Goal: Information Seeking & Learning: Find specific fact

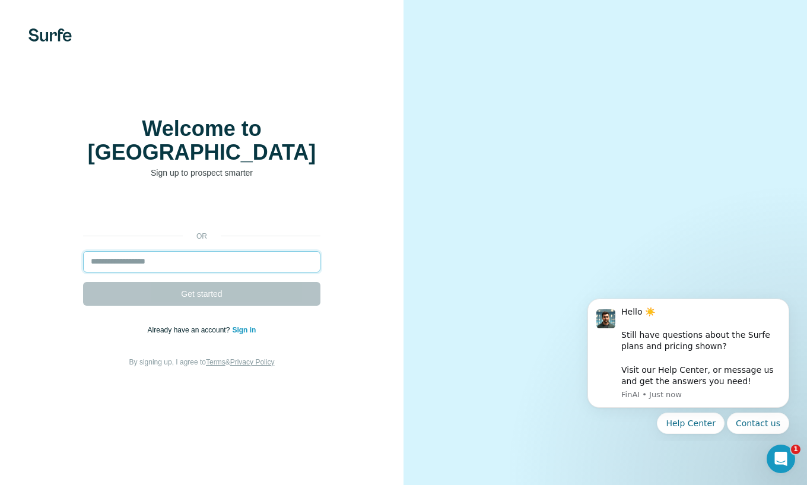
click at [160, 251] on input "email" at bounding box center [201, 261] width 237 height 21
type input "**********"
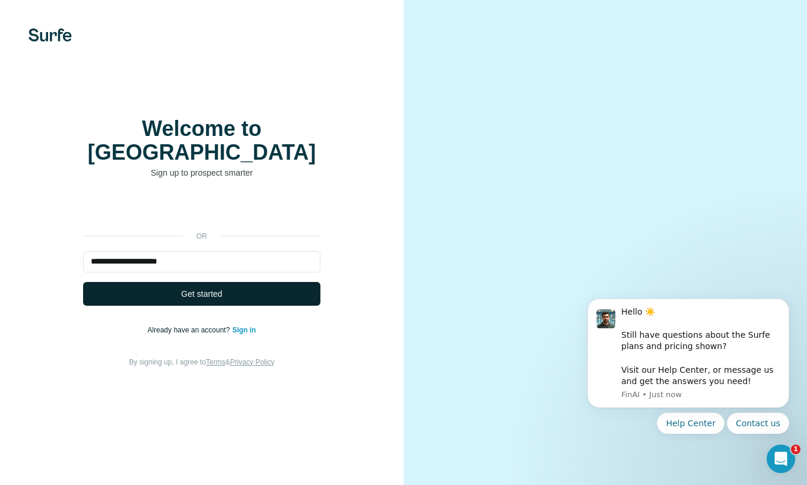
click at [190, 288] on span "Get started" at bounding box center [201, 294] width 41 height 12
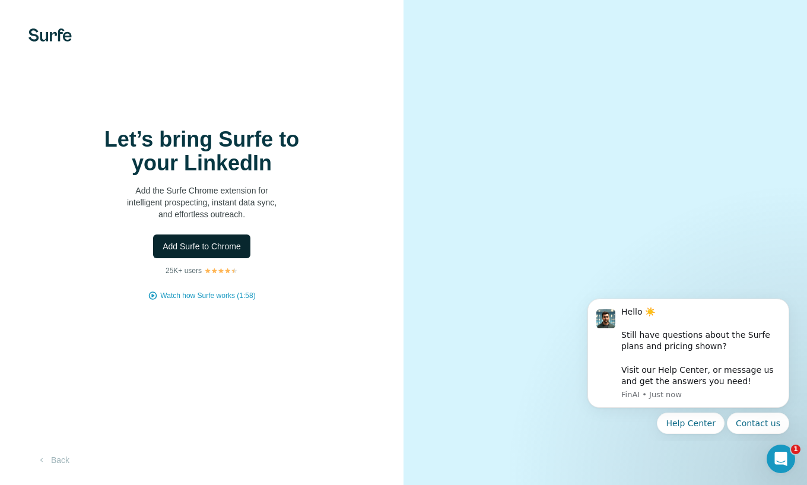
click at [193, 250] on span "Add Surfe to Chrome" at bounding box center [202, 246] width 78 height 12
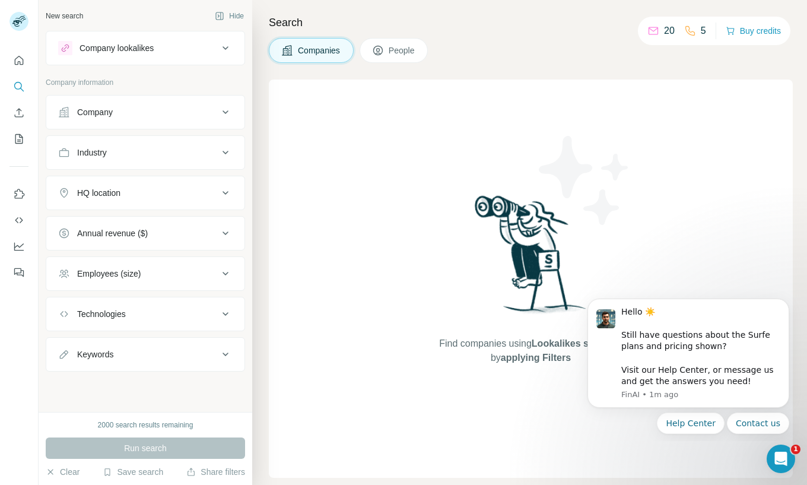
click at [399, 50] on span "People" at bounding box center [402, 50] width 27 height 12
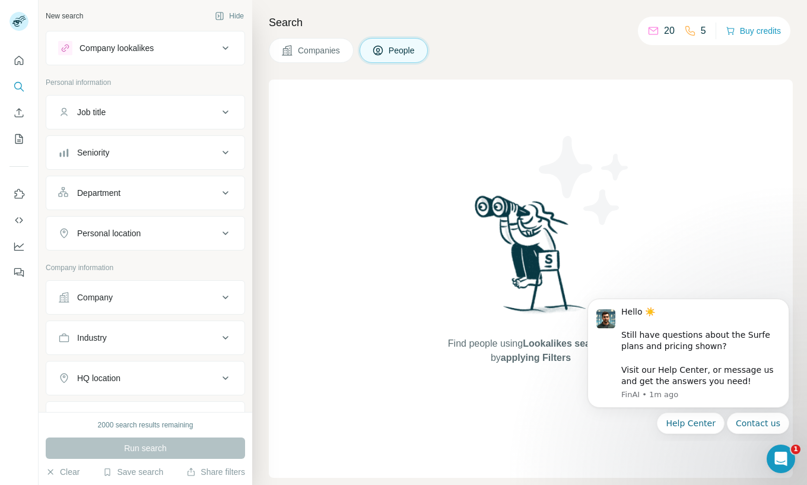
click at [221, 115] on icon at bounding box center [225, 112] width 14 height 14
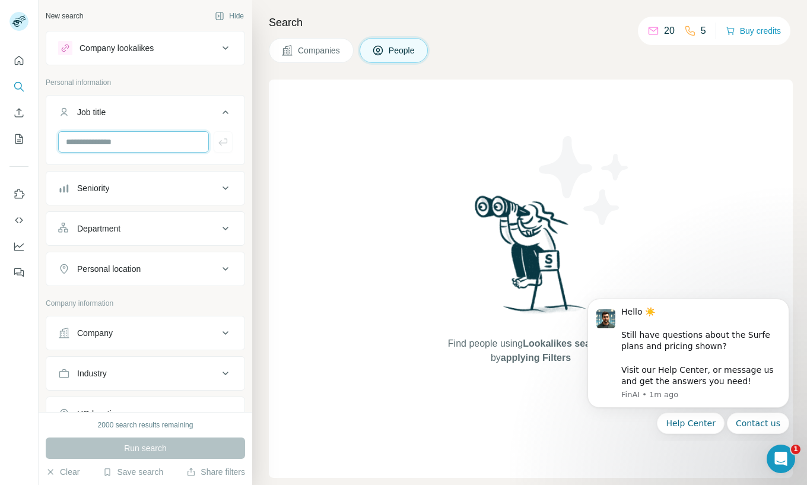
click at [189, 142] on input "text" at bounding box center [133, 141] width 151 height 21
type input "**********"
click at [225, 185] on icon at bounding box center [225, 188] width 14 height 14
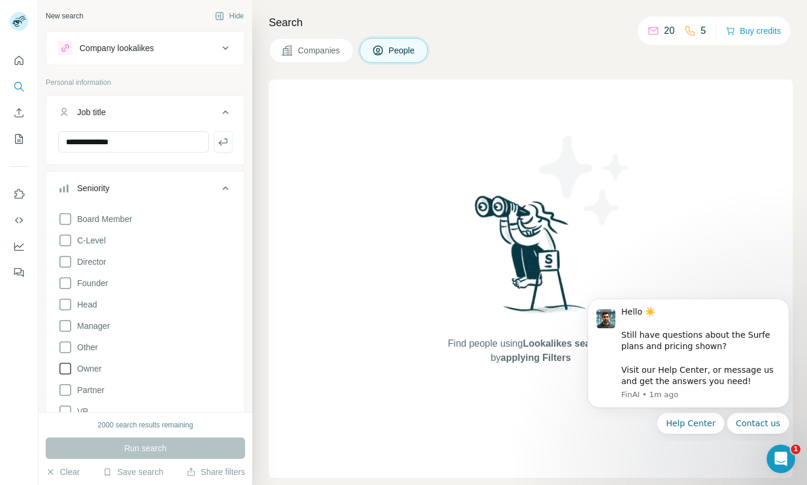
click at [61, 368] on icon at bounding box center [65, 368] width 14 height 14
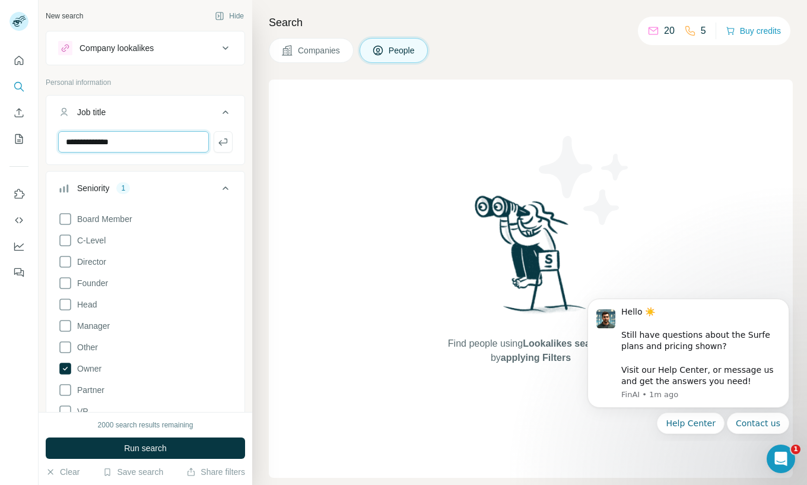
drag, startPoint x: 132, startPoint y: 142, endPoint x: 55, endPoint y: 141, distance: 77.1
click at [55, 141] on div "**********" at bounding box center [145, 146] width 198 height 31
click at [63, 261] on icon at bounding box center [65, 262] width 14 height 14
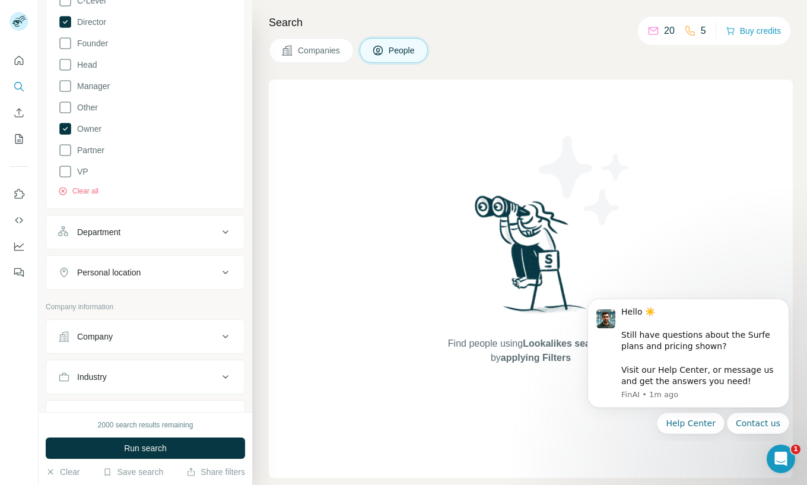
scroll to position [241, 0]
click at [222, 377] on icon at bounding box center [225, 375] width 14 height 14
click at [141, 400] on input at bounding box center [139, 405] width 147 height 13
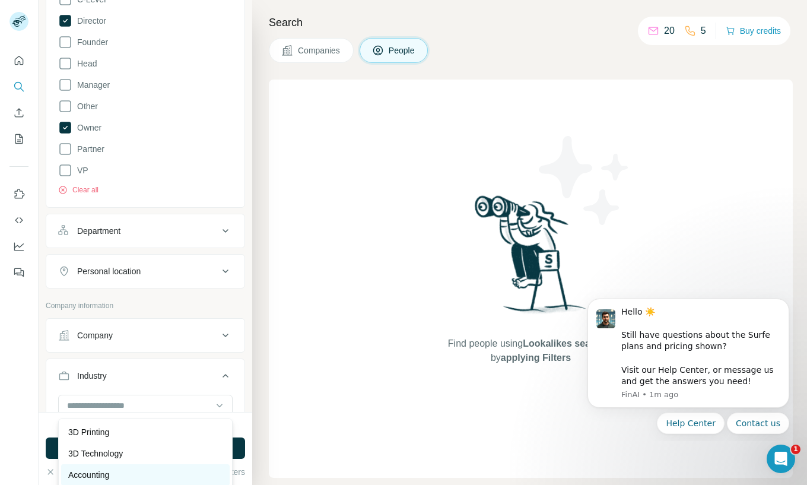
click at [107, 474] on p "Accounting" at bounding box center [88, 475] width 41 height 12
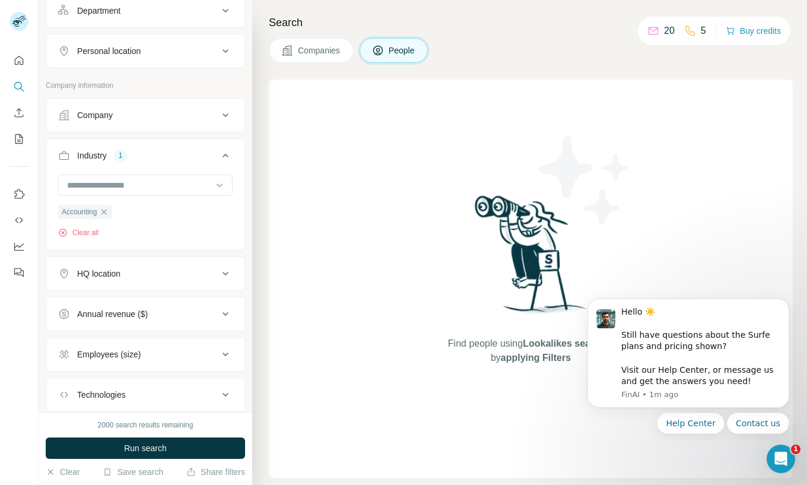
scroll to position [462, 0]
click at [222, 272] on icon at bounding box center [225, 272] width 14 height 14
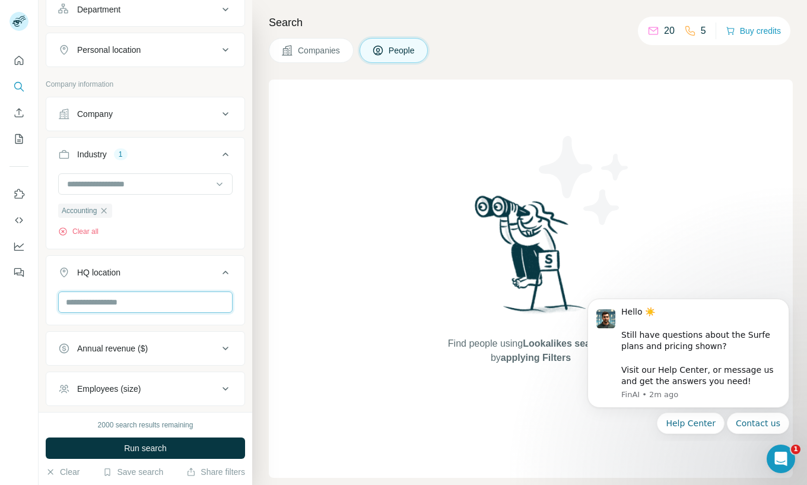
click at [100, 304] on input "text" at bounding box center [145, 301] width 174 height 21
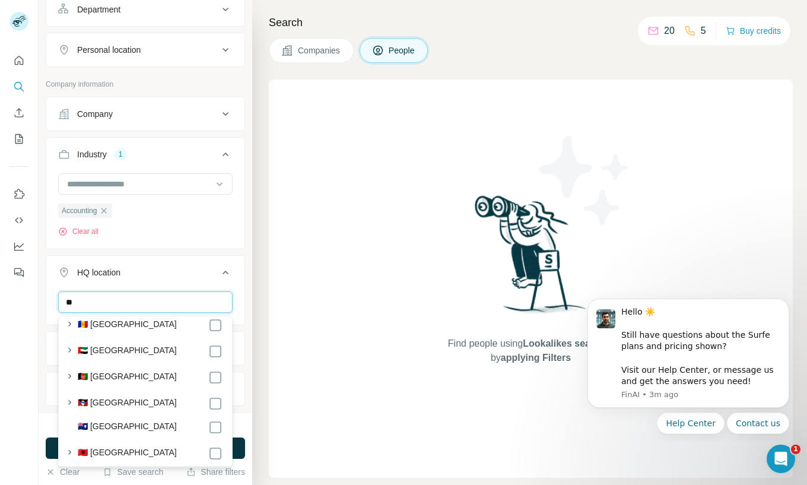
scroll to position [0, 0]
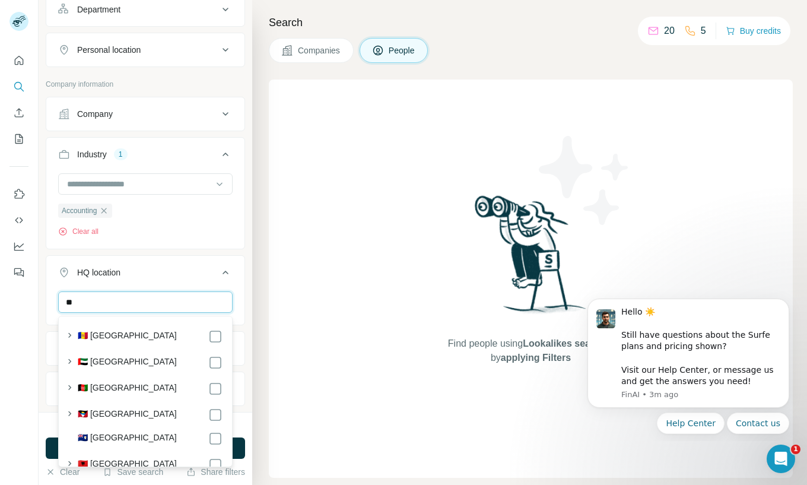
drag, startPoint x: 81, startPoint y: 301, endPoint x: 51, endPoint y: 301, distance: 30.3
click at [51, 301] on div "**" at bounding box center [145, 306] width 198 height 31
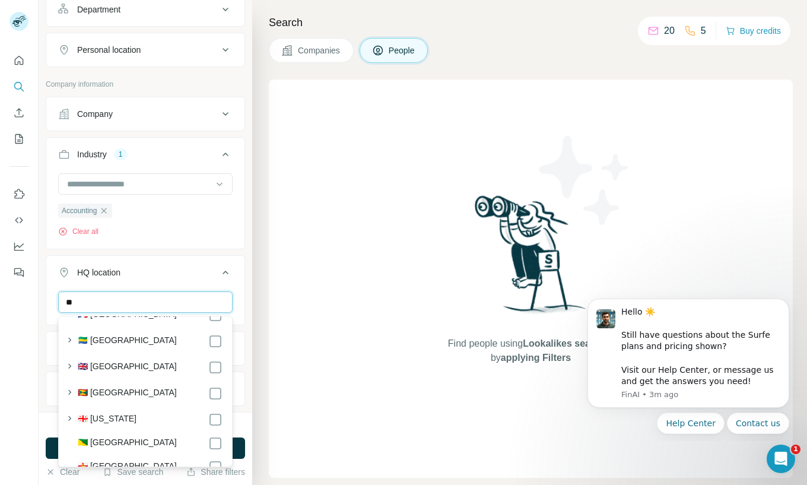
scroll to position [1919, 0]
type input "**"
click at [143, 370] on label "🇬🇧 [GEOGRAPHIC_DATA]" at bounding box center [127, 366] width 99 height 14
click at [247, 427] on div "2000 search results remaining Run search Clear Save search Share filters" at bounding box center [146, 448] width 214 height 73
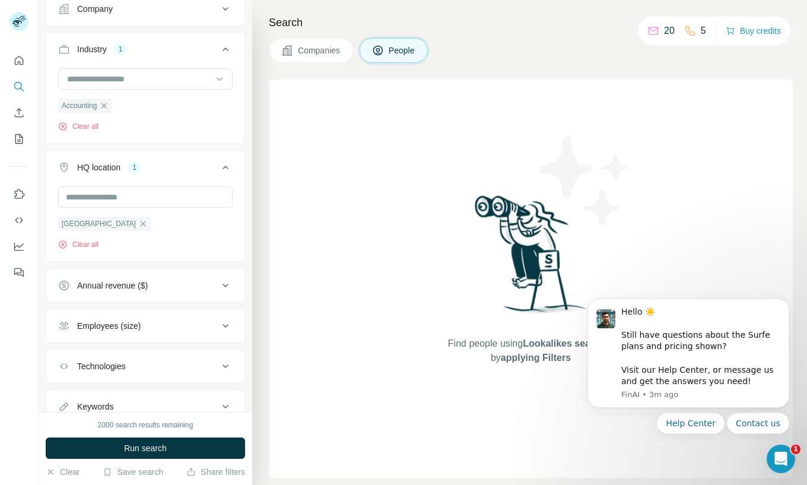
scroll to position [613, 0]
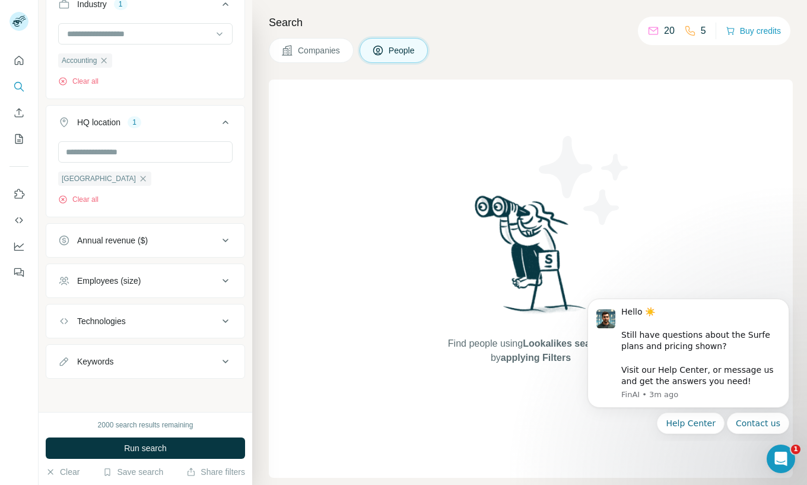
click at [227, 363] on icon at bounding box center [225, 361] width 14 height 14
click at [87, 386] on input "text" at bounding box center [133, 390] width 151 height 21
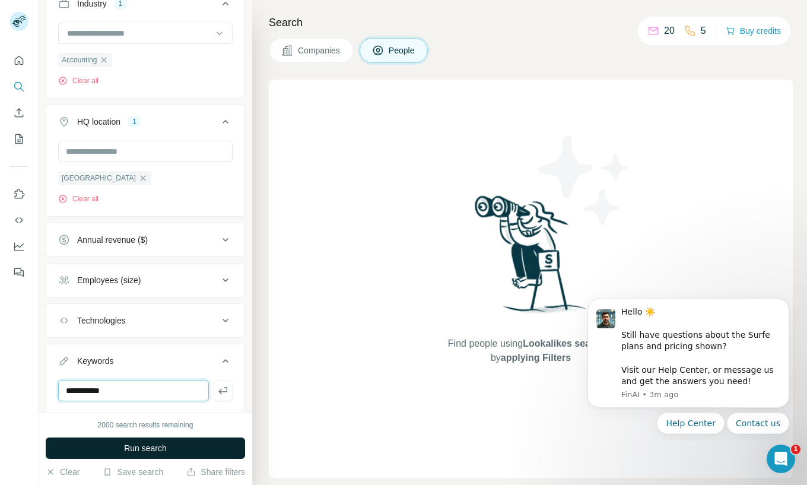
type input "**********"
click at [172, 450] on button "Run search" at bounding box center [145, 447] width 199 height 21
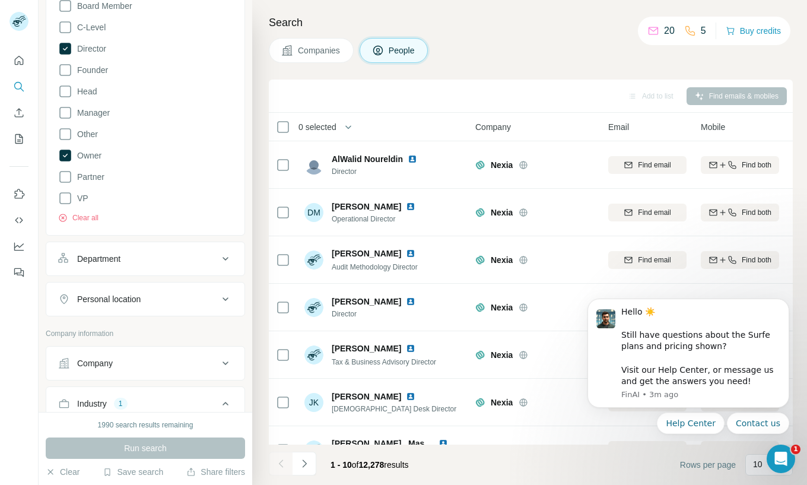
scroll to position [222, 0]
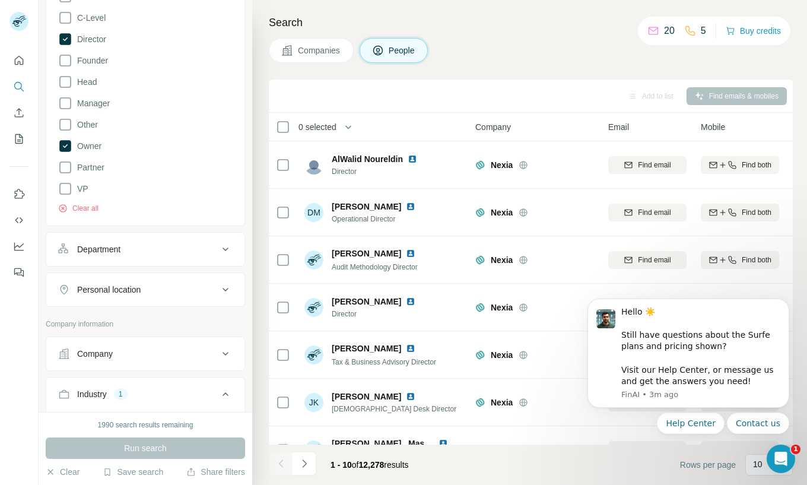
click at [215, 293] on div "Personal location" at bounding box center [138, 290] width 160 height 12
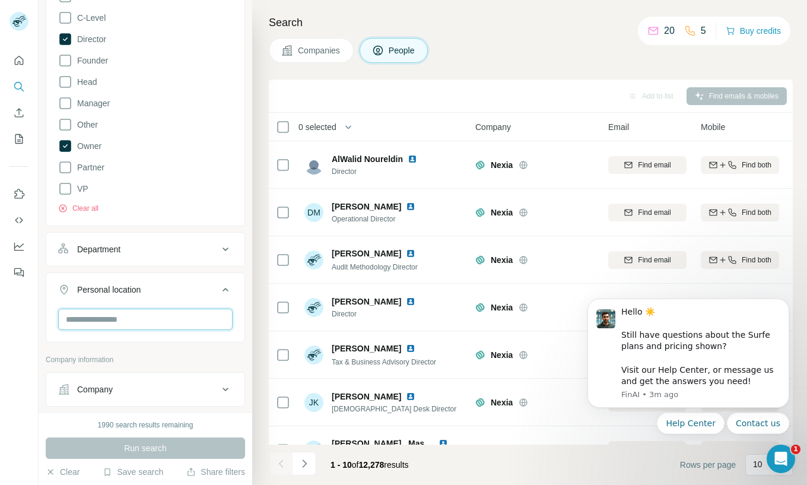
click at [122, 318] on input "text" at bounding box center [145, 319] width 174 height 21
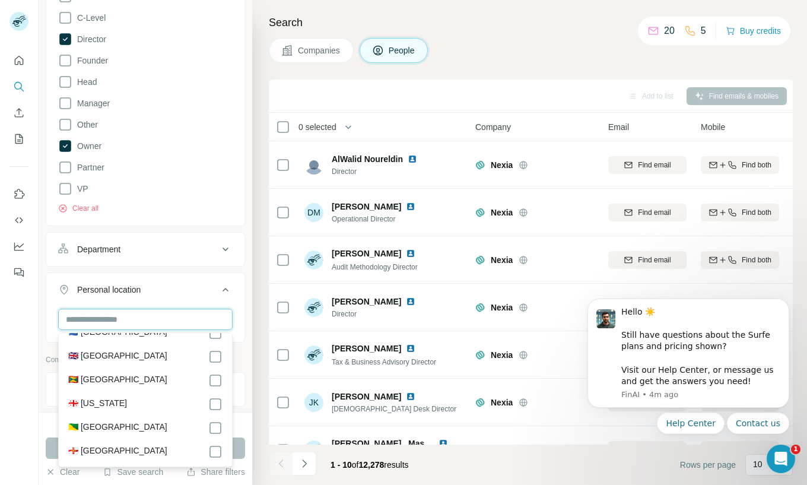
scroll to position [1801, 0]
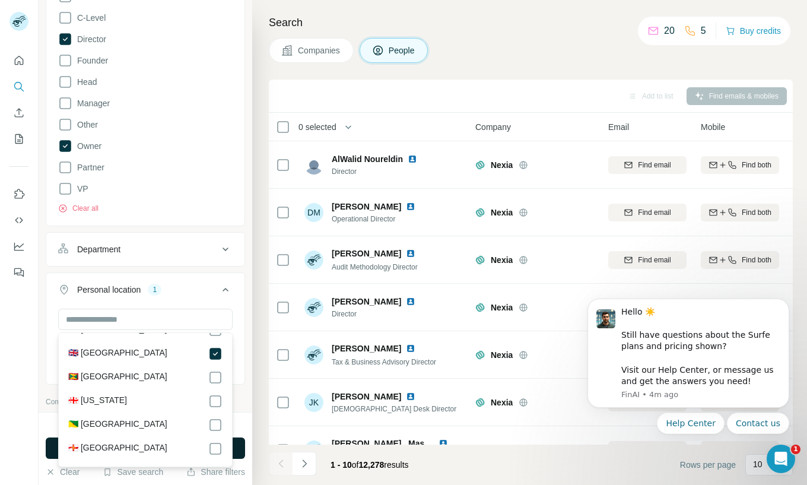
click at [241, 453] on button "Run search" at bounding box center [145, 447] width 199 height 21
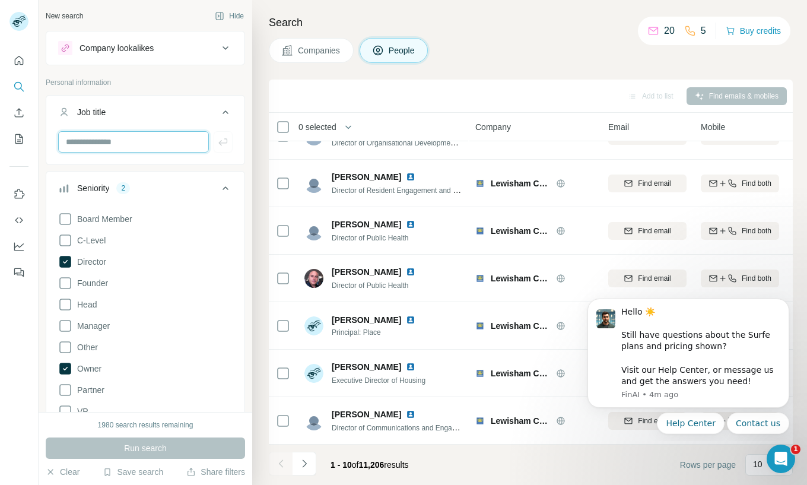
click at [198, 139] on input "text" at bounding box center [133, 141] width 151 height 21
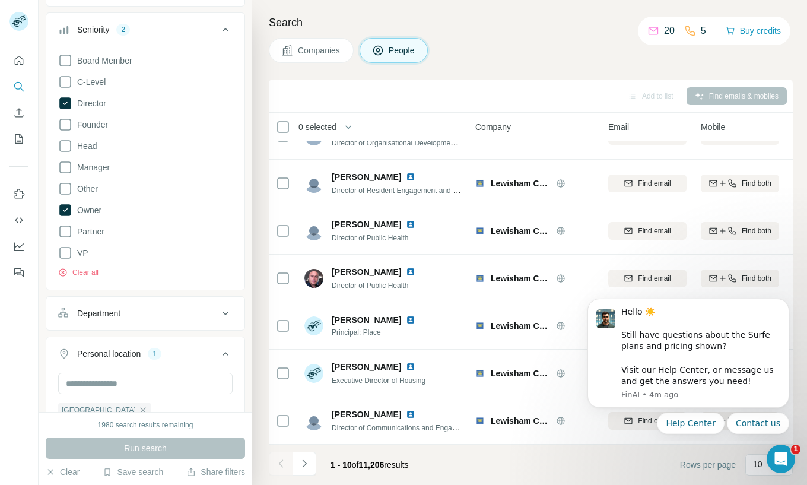
scroll to position [249, 0]
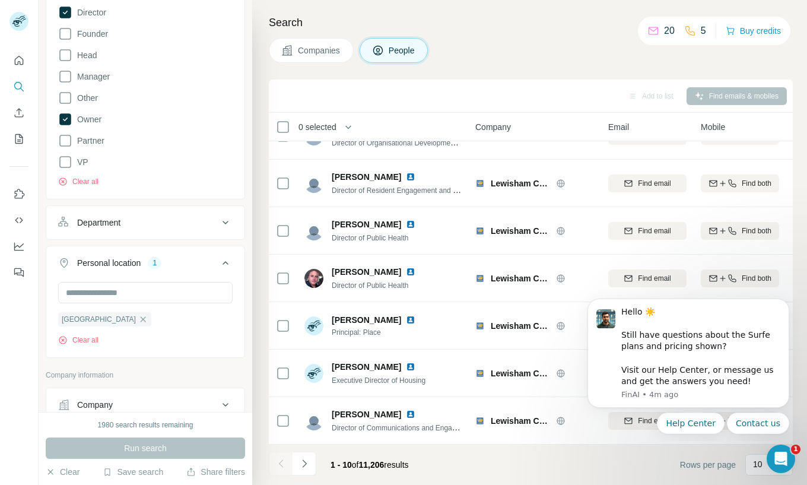
type input "*****"
click at [150, 448] on div "Run search" at bounding box center [145, 447] width 199 height 21
click at [142, 453] on div "Run search" at bounding box center [145, 447] width 199 height 21
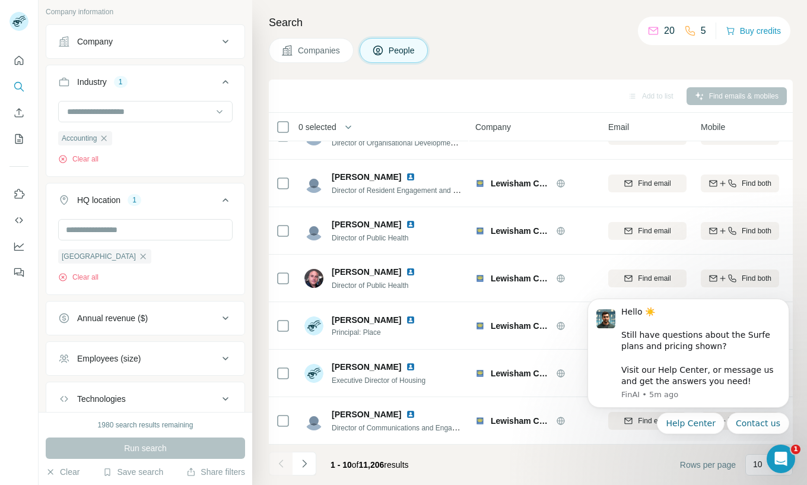
scroll to position [726, 0]
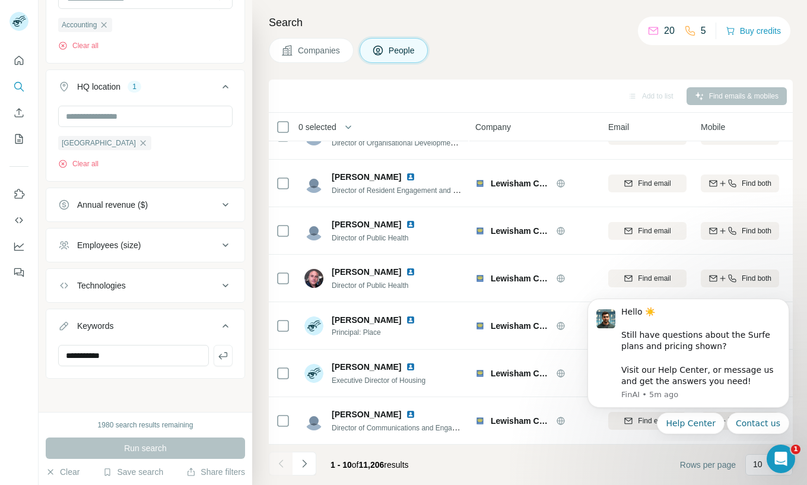
click at [128, 452] on div "Run search" at bounding box center [145, 447] width 199 height 21
click at [224, 244] on icon at bounding box center [225, 245] width 6 height 4
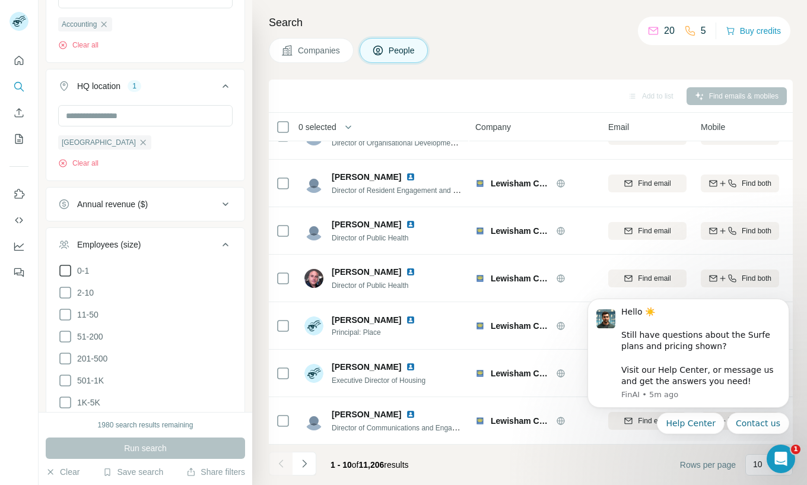
click at [66, 270] on icon at bounding box center [65, 270] width 14 height 14
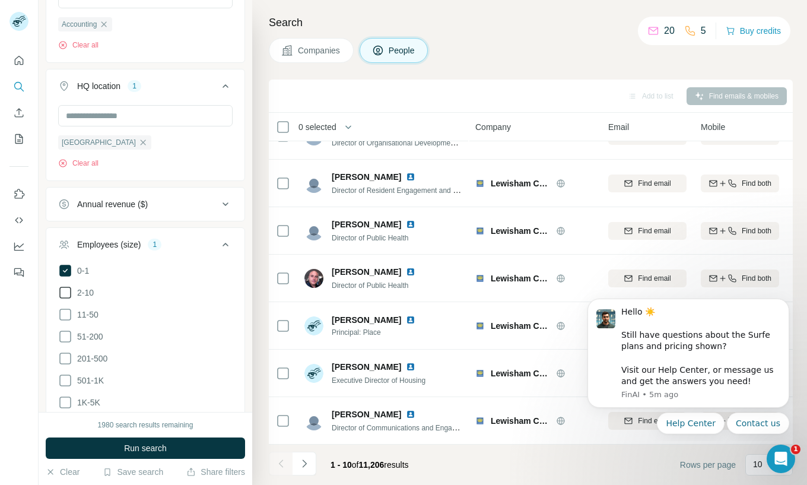
click at [65, 295] on icon at bounding box center [65, 292] width 14 height 14
click at [140, 450] on span "Run search" at bounding box center [145, 448] width 43 height 12
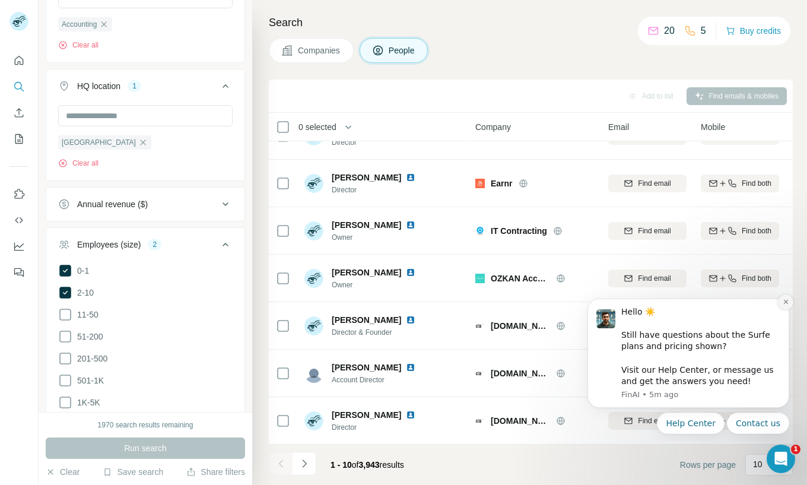
click at [784, 306] on button "Dismiss notification" at bounding box center [785, 301] width 15 height 15
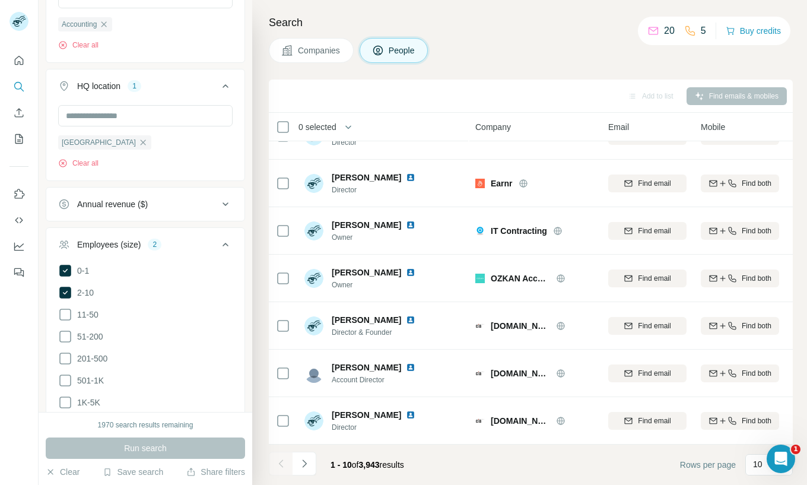
click at [406, 56] on button "People" at bounding box center [394, 50] width 69 height 25
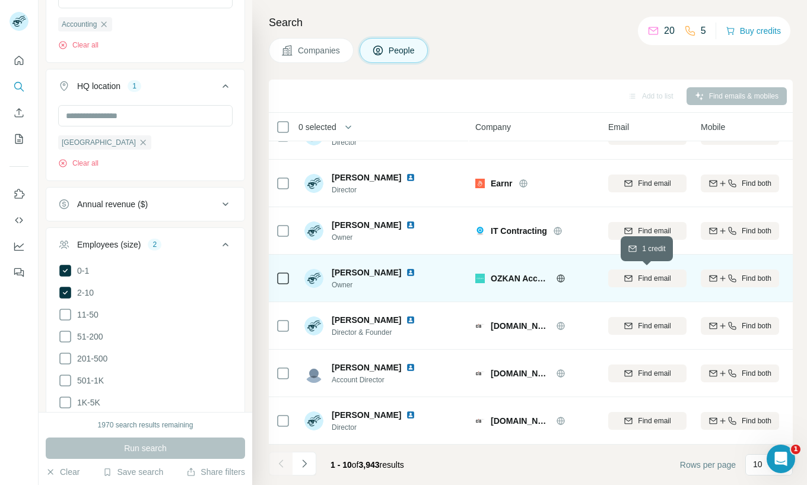
click at [659, 282] on span "Find email" at bounding box center [654, 278] width 33 height 11
click at [300, 468] on icon "Navigate to next page" at bounding box center [304, 463] width 12 height 12
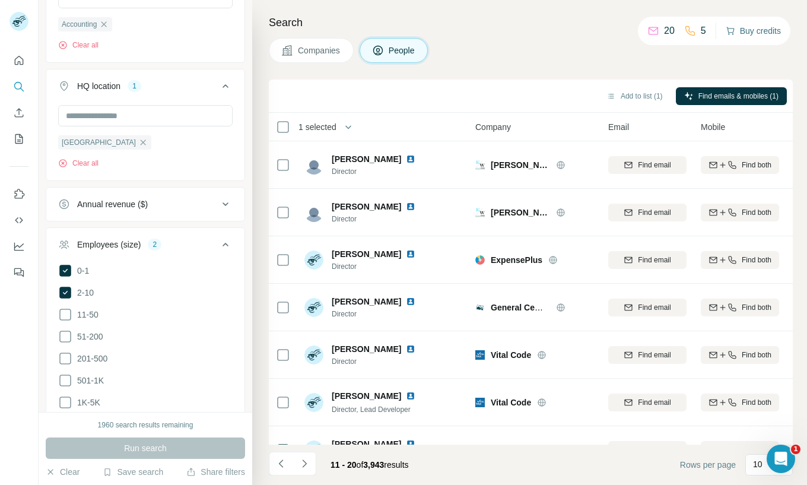
click at [747, 34] on button "Buy credits" at bounding box center [753, 31] width 55 height 17
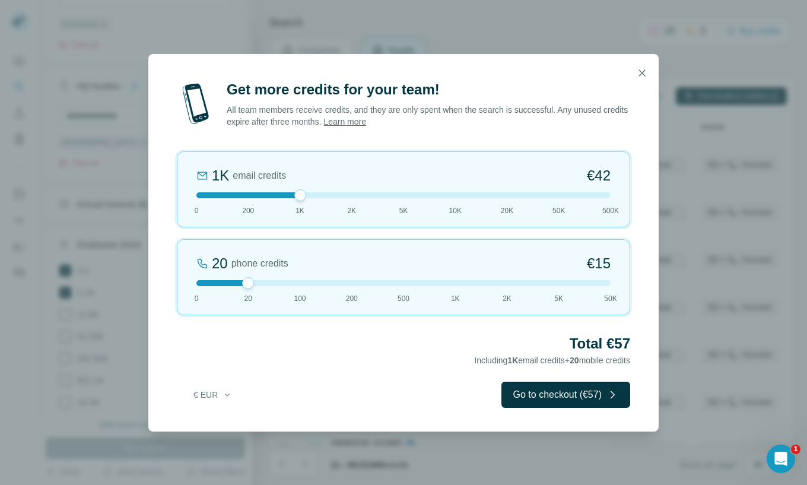
drag, startPoint x: 249, startPoint y: 196, endPoint x: 303, endPoint y: 194, distance: 53.5
click at [303, 194] on div at bounding box center [300, 195] width 12 height 12
click at [637, 72] on icon "button" at bounding box center [642, 73] width 12 height 12
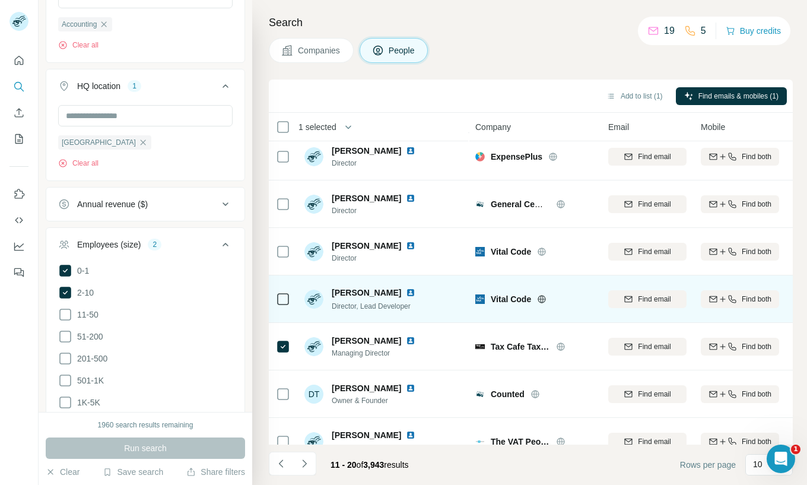
scroll to position [171, 0]
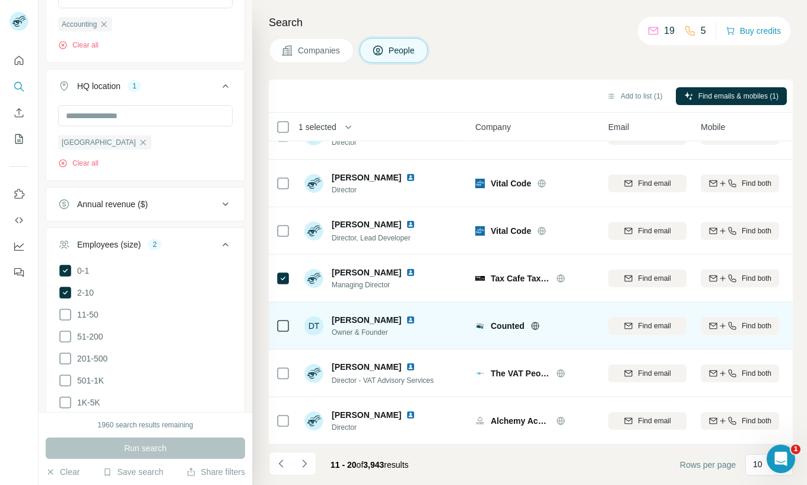
click at [535, 323] on icon at bounding box center [534, 325] width 9 height 9
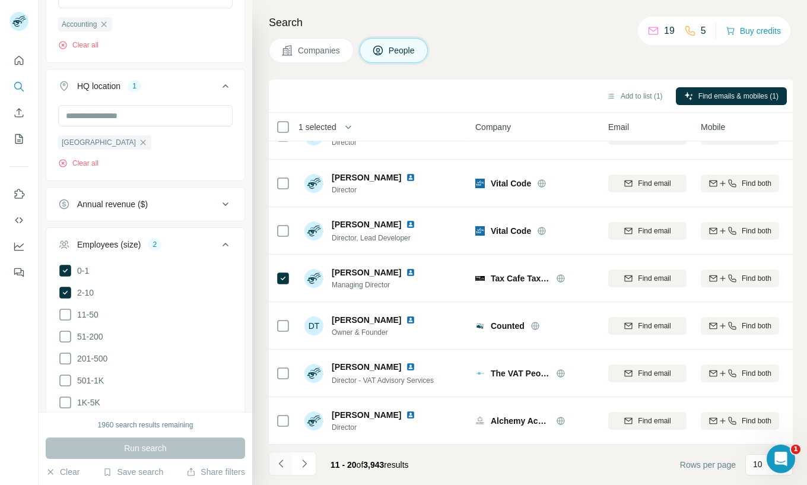
click at [290, 467] on button "Navigate to previous page" at bounding box center [281, 464] width 24 height 24
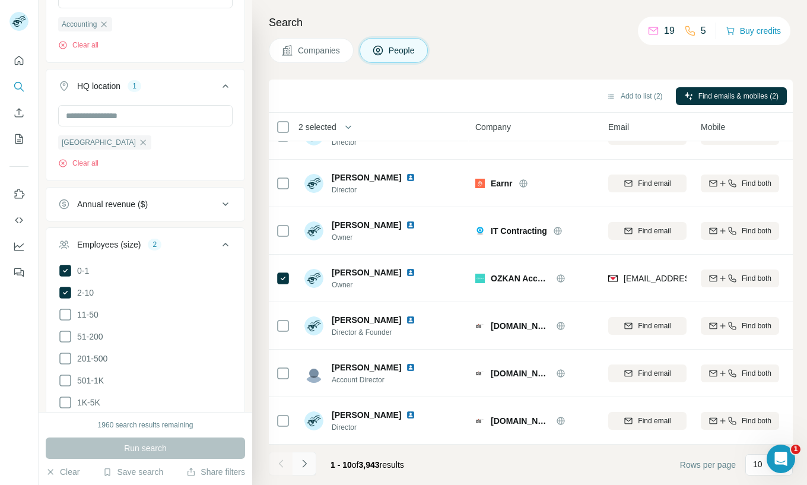
click at [306, 463] on icon "Navigate to next page" at bounding box center [304, 463] width 4 height 8
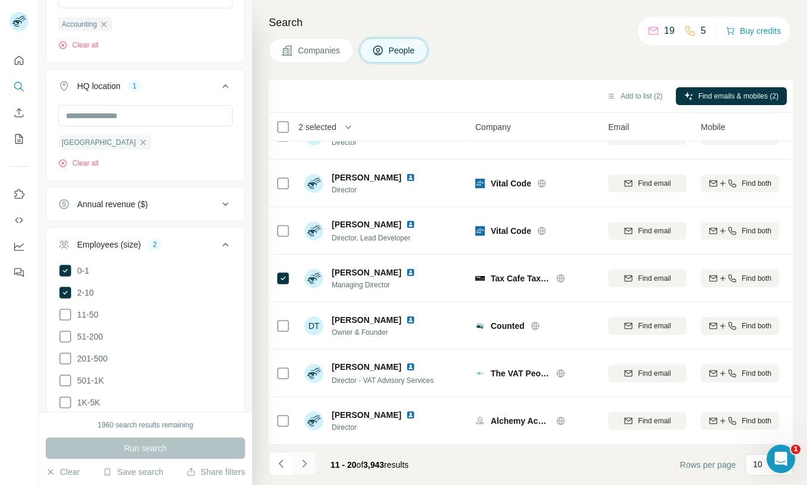
click at [306, 463] on icon "Navigate to next page" at bounding box center [304, 463] width 4 height 8
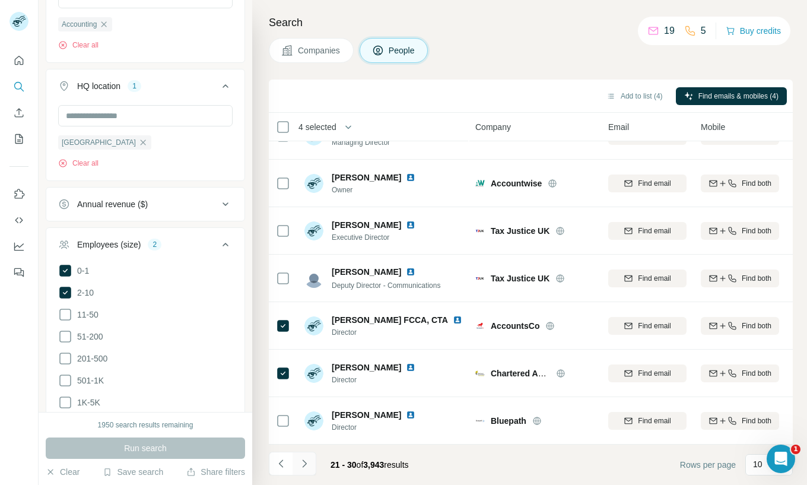
click at [303, 462] on icon "Navigate to next page" at bounding box center [304, 463] width 12 height 12
